Goal: Task Accomplishment & Management: Manage account settings

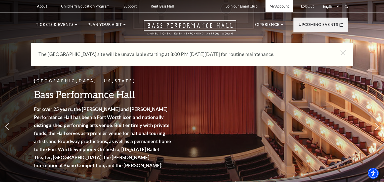
click at [278, 5] on link "My Account" at bounding box center [278, 6] width 27 height 12
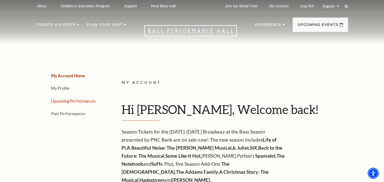
click at [83, 100] on link "Upcoming Performances" at bounding box center [73, 101] width 44 height 5
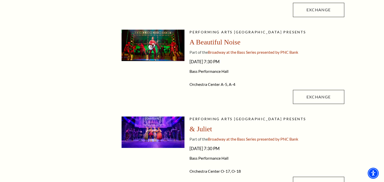
scroll to position [251, 0]
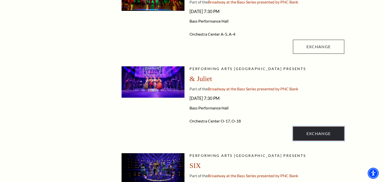
click at [311, 135] on link "Exchange" at bounding box center [318, 134] width 51 height 14
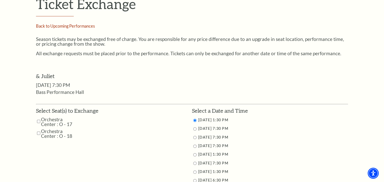
scroll to position [226, 0]
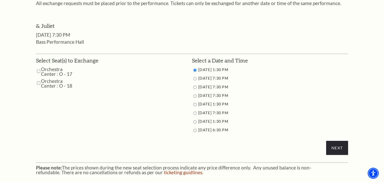
drag, startPoint x: 38, startPoint y: 70, endPoint x: 36, endPoint y: 81, distance: 10.6
click at [38, 70] on input "Orchestra Center : O - 17" at bounding box center [38, 71] width 3 height 9
checkbox input "true"
click at [38, 83] on input "Orchestra Center : O - 18" at bounding box center [38, 83] width 3 height 9
checkbox input "true"
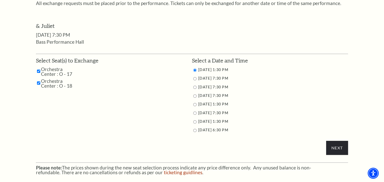
click at [193, 131] on input "11/16/2025 6:30 PM" at bounding box center [194, 130] width 3 height 3
radio input "true"
click at [333, 150] on input "Next" at bounding box center [337, 148] width 22 height 14
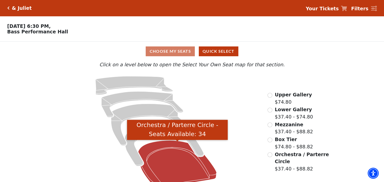
click at [175, 159] on icon "Orchestra / Parterre Circle - Seats Available: 34" at bounding box center [177, 164] width 78 height 47
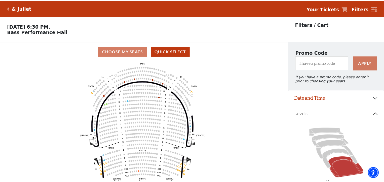
scroll to position [23, 0]
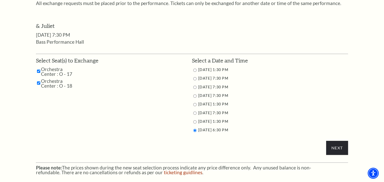
click at [198, 120] on label "11/16/2025 1:30 PM" at bounding box center [213, 121] width 30 height 4
click at [196, 120] on input "11/16/2025 1:30 PM" at bounding box center [194, 121] width 3 height 3
radio input "true"
click at [334, 145] on input "Next" at bounding box center [337, 148] width 22 height 14
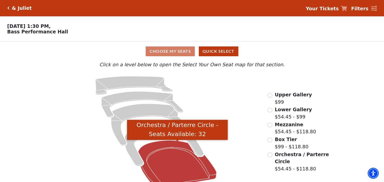
click at [187, 162] on icon "Orchestra / Parterre Circle - Seats Available: 32" at bounding box center [177, 164] width 78 height 47
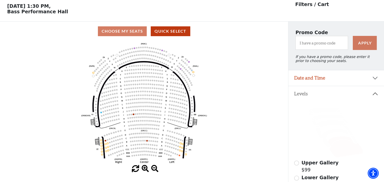
scroll to position [23, 0]
